Goal: Information Seeking & Learning: Stay updated

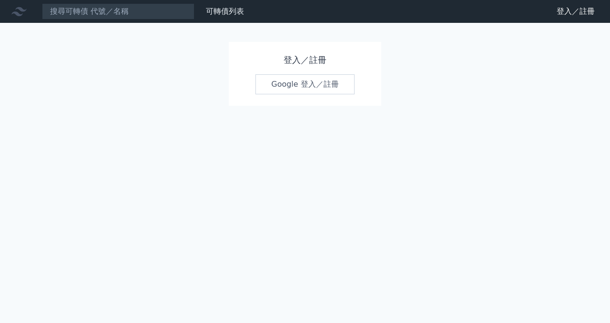
click at [305, 85] on link "Google 登入／註冊" at bounding box center [304, 84] width 99 height 20
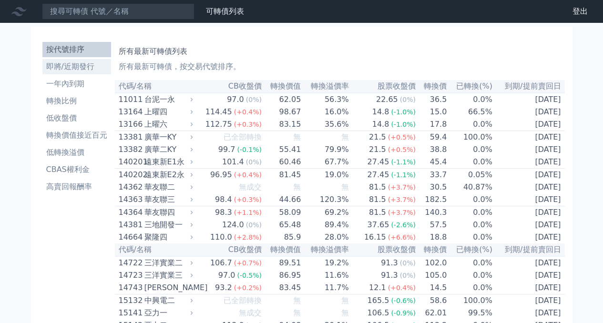
click at [76, 69] on li "即將/近期發行" at bounding box center [76, 66] width 69 height 11
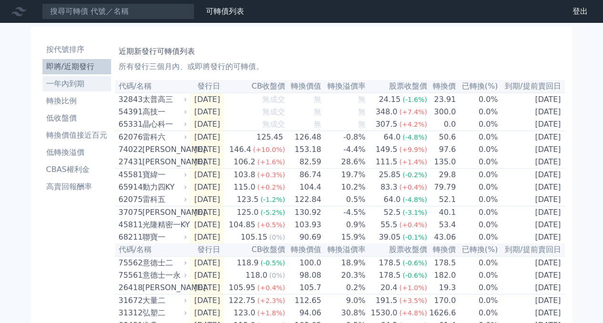
click at [68, 78] on link "一年內到期" at bounding box center [76, 83] width 69 height 15
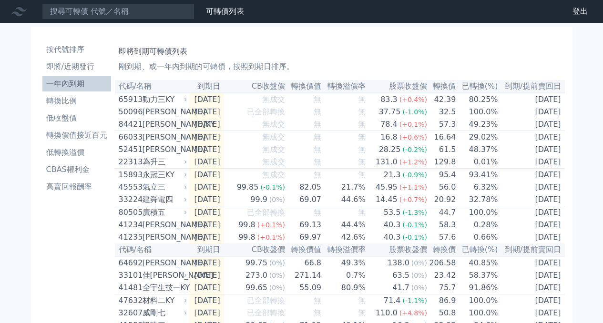
click at [72, 86] on li "一年內到期" at bounding box center [76, 83] width 69 height 11
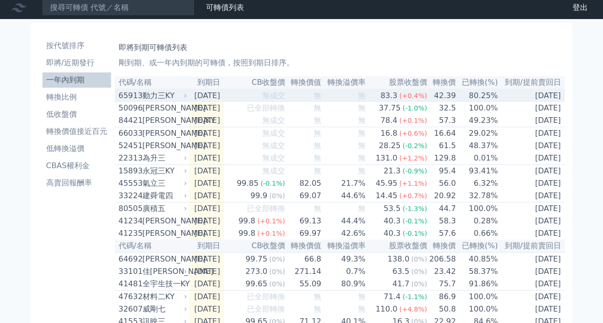
scroll to position [3, 0]
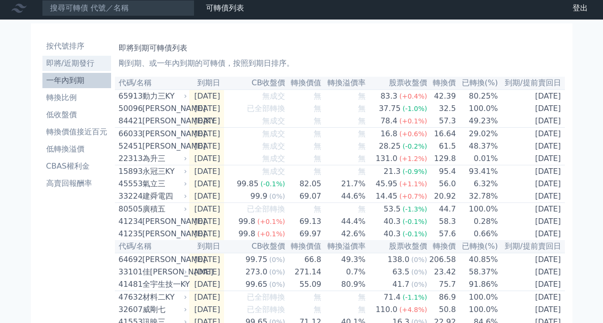
click at [75, 67] on li "即將/近期發行" at bounding box center [76, 63] width 69 height 11
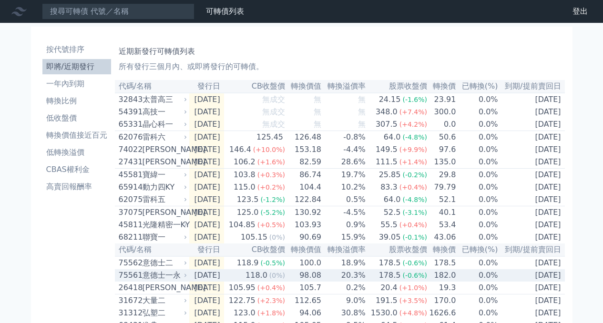
scroll to position [0, 0]
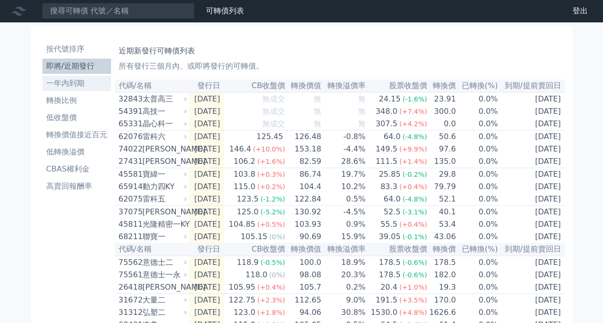
click at [70, 80] on li "一年內到期" at bounding box center [76, 83] width 69 height 11
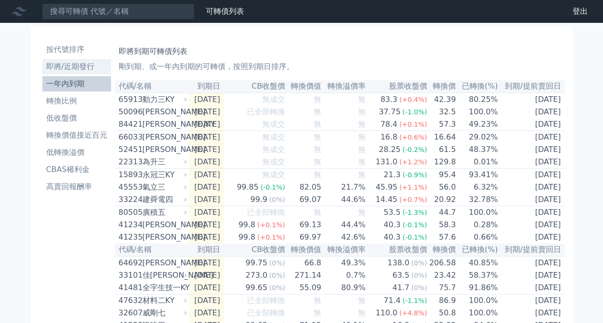
click at [69, 59] on link "即將/近期發行" at bounding box center [76, 66] width 69 height 15
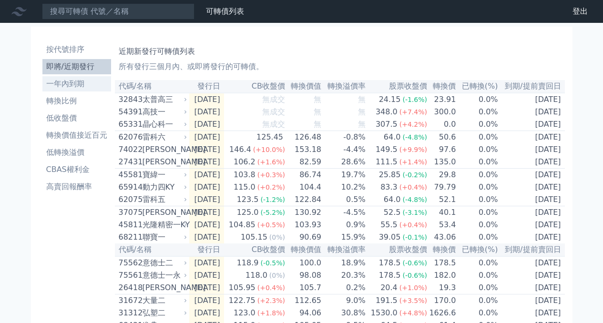
click at [73, 87] on li "一年內到期" at bounding box center [76, 83] width 69 height 11
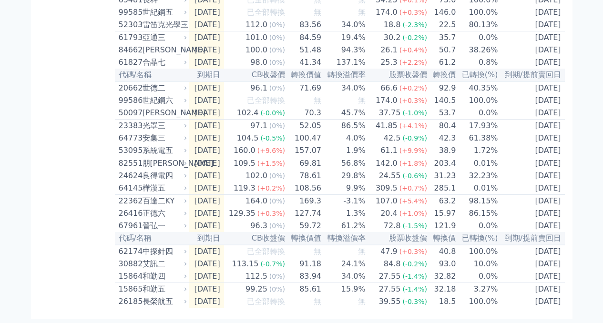
scroll to position [1436, 0]
